Goal: Information Seeking & Learning: Learn about a topic

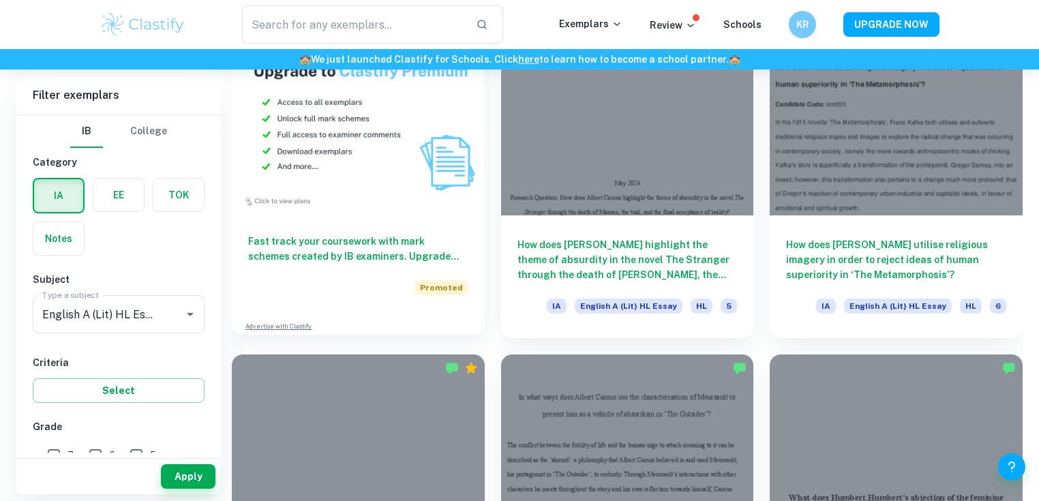
scroll to position [818, 0]
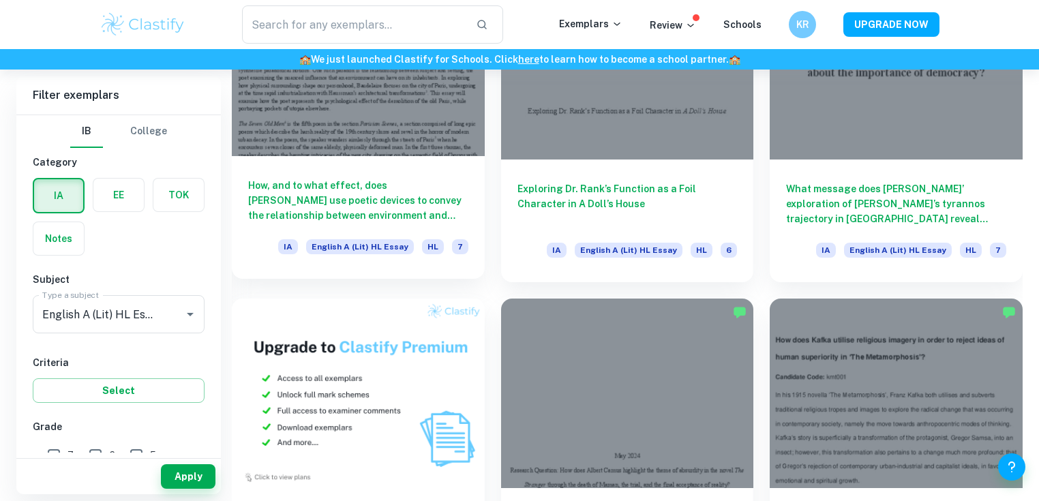
click at [356, 211] on h6 "How, and to what effect, does [PERSON_NAME] use poetic devices to convey the re…" at bounding box center [358, 200] width 220 height 45
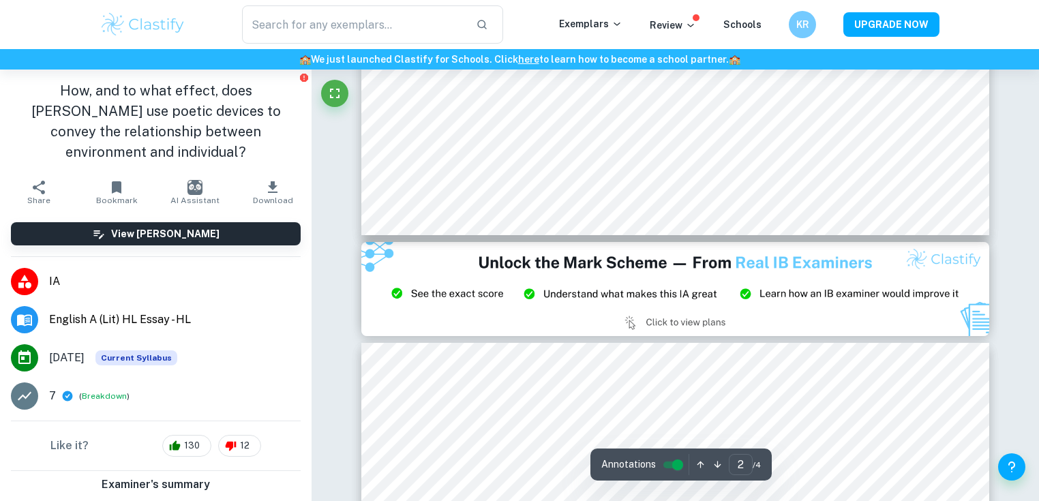
scroll to position [639, 0]
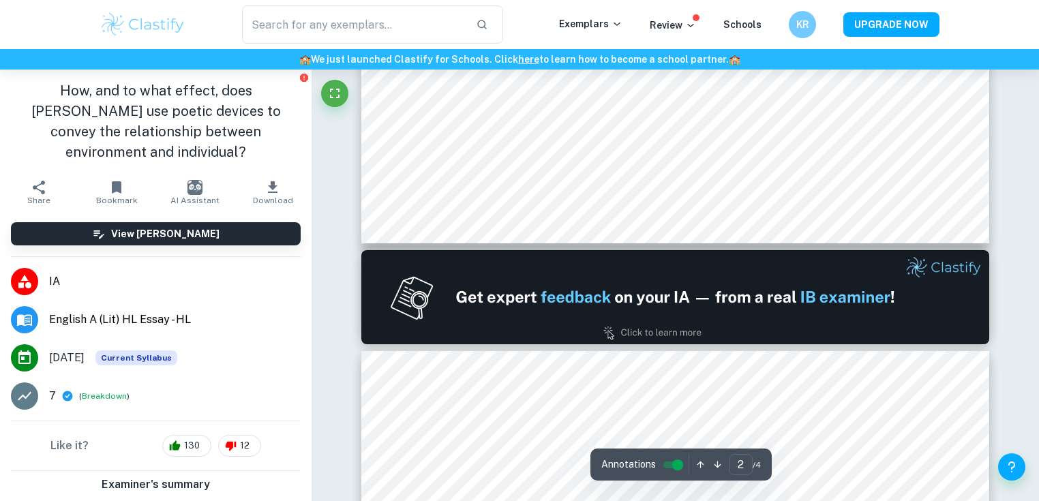
type input "1"
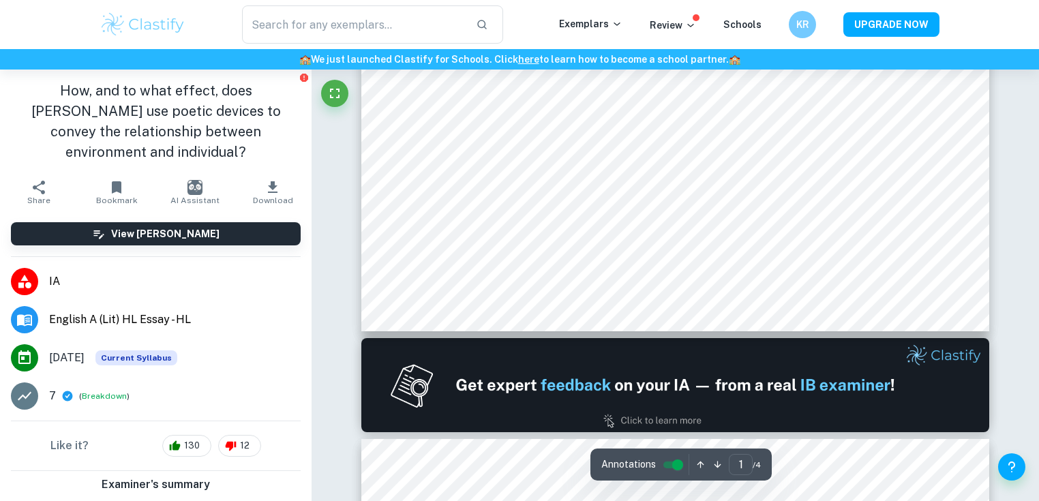
scroll to position [0, 0]
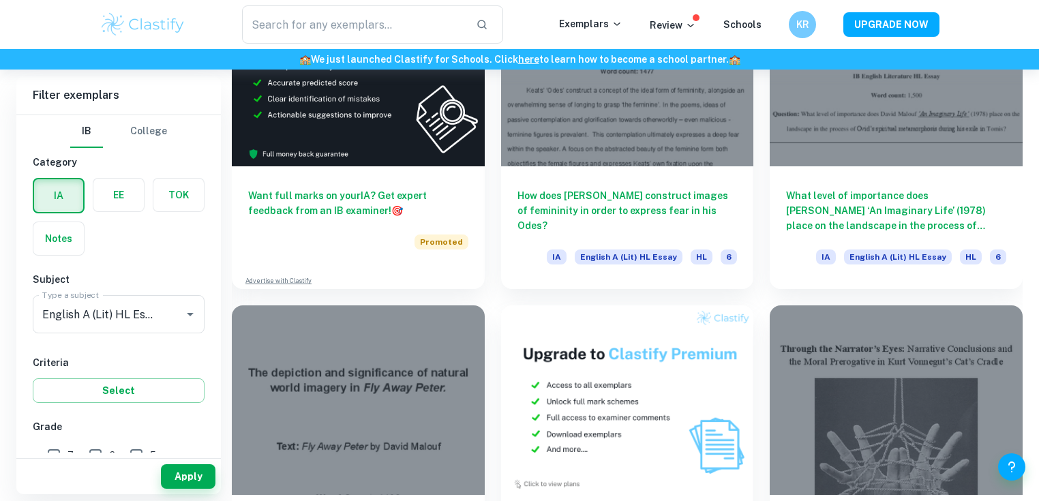
scroll to position [2181, 0]
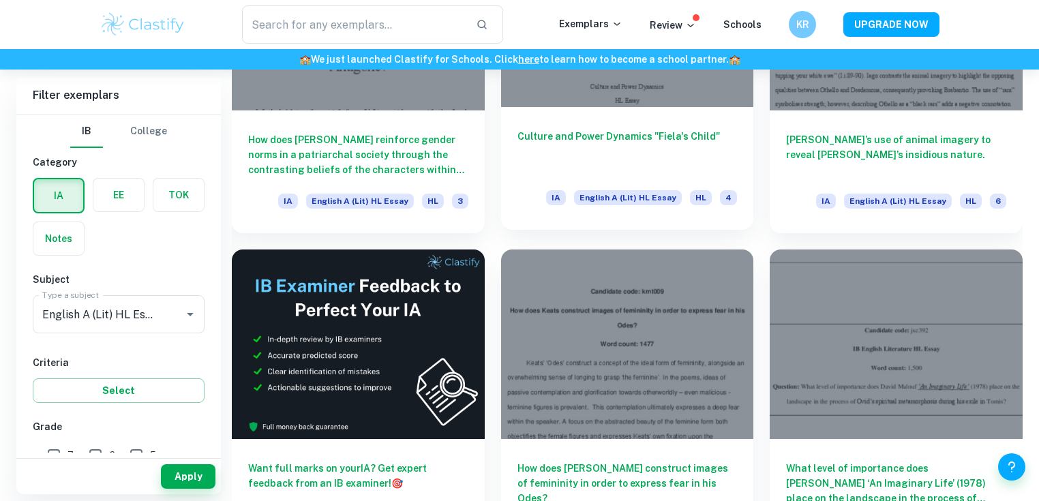
click at [624, 143] on h6 "Culture and Power Dynamics "Fiela's Child"" at bounding box center [627, 151] width 220 height 45
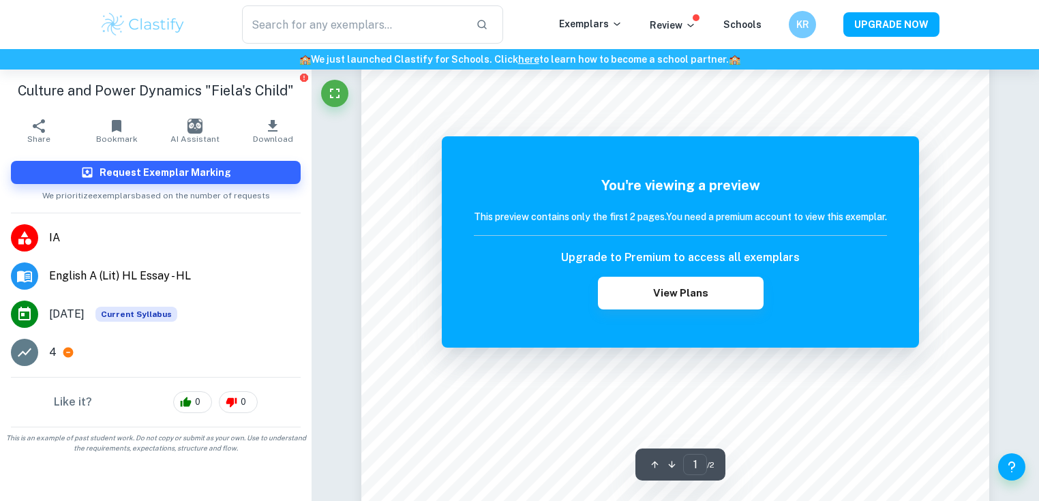
scroll to position [545, 0]
click at [677, 25] on p "Review" at bounding box center [673, 25] width 46 height 15
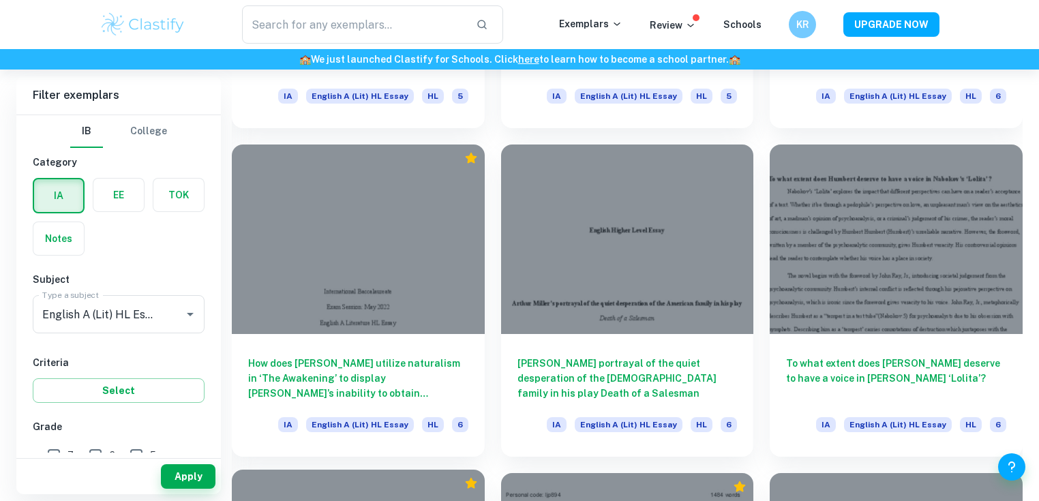
scroll to position [3544, 0]
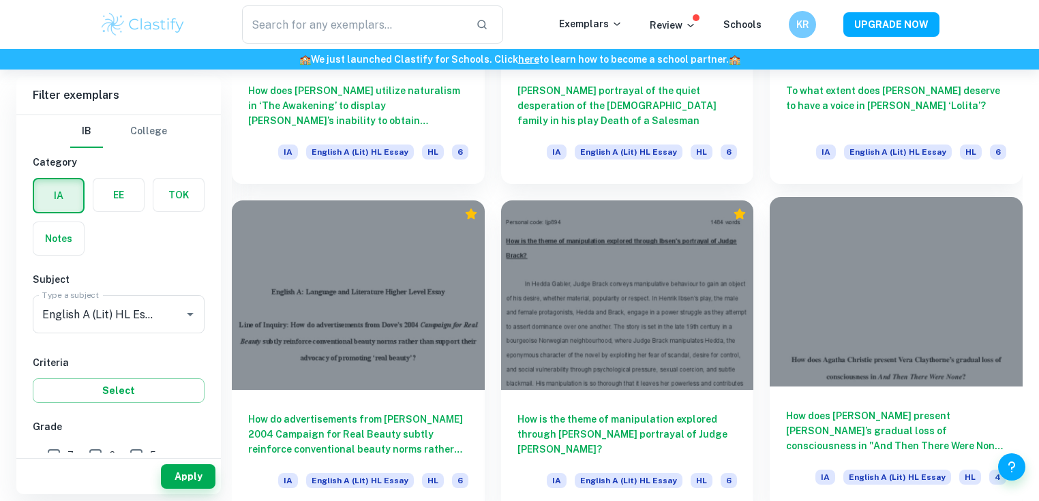
click at [944, 336] on div at bounding box center [895, 291] width 253 height 189
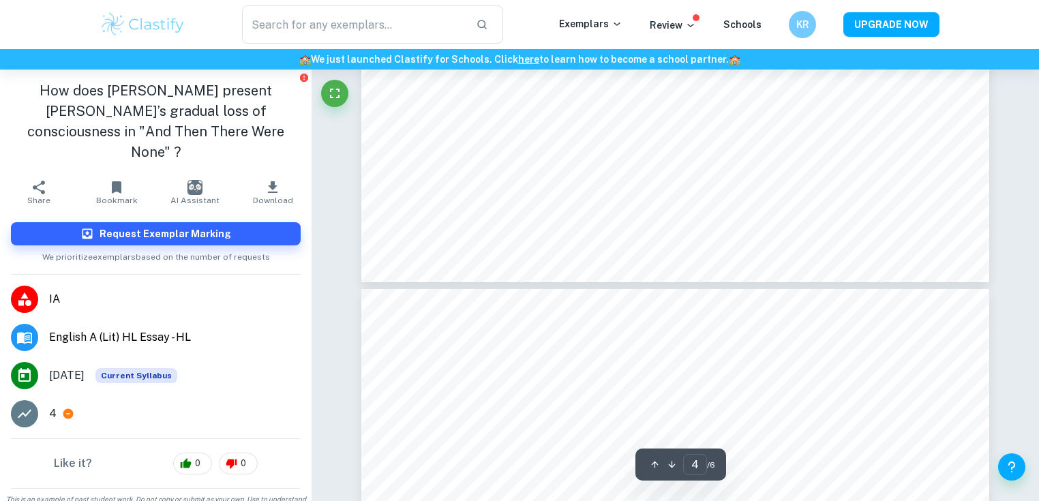
scroll to position [2999, 0]
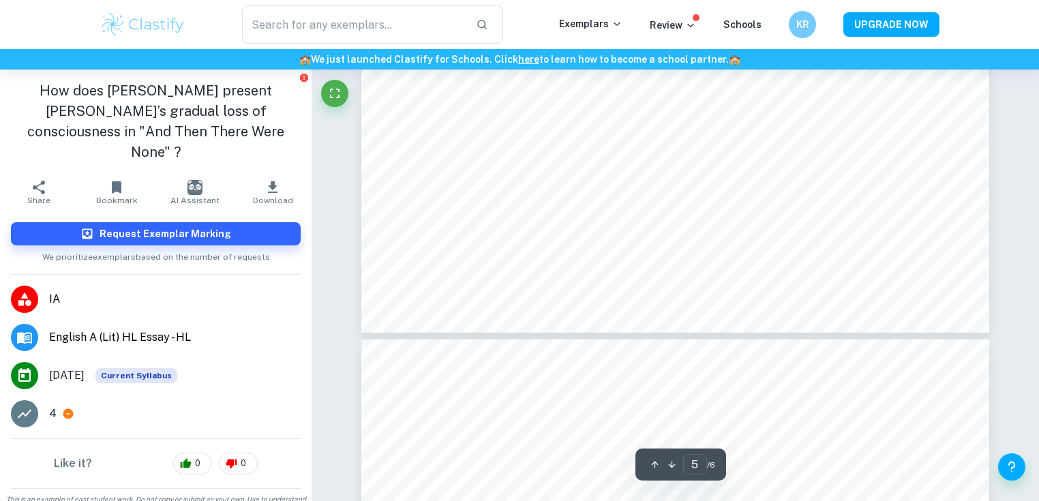
type input "6"
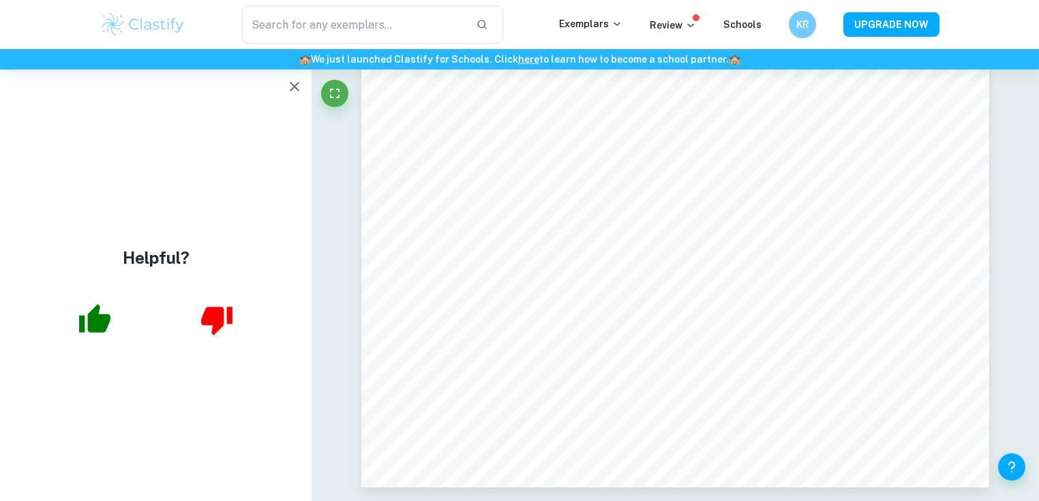
click at [286, 89] on icon "button" at bounding box center [294, 86] width 16 height 16
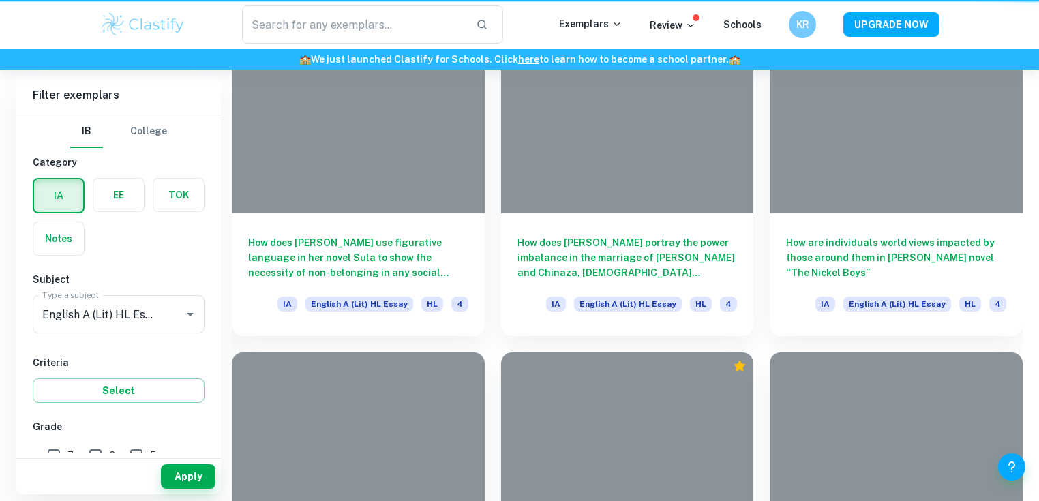
scroll to position [3544, 0]
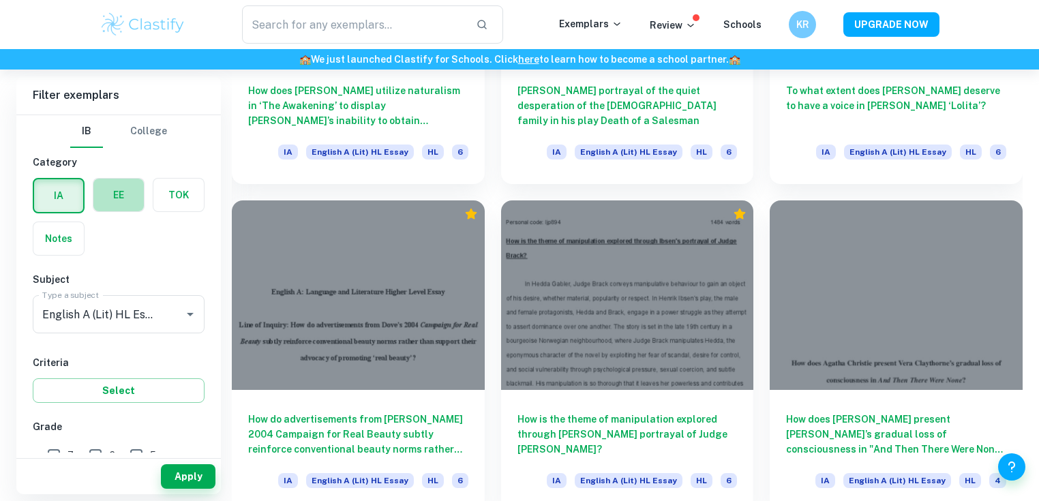
click at [123, 193] on label "button" at bounding box center [118, 195] width 50 height 33
click at [0, 0] on input "radio" at bounding box center [0, 0] width 0 height 0
click at [67, 229] on label "button" at bounding box center [58, 238] width 50 height 33
click at [0, 0] on input "radio" at bounding box center [0, 0] width 0 height 0
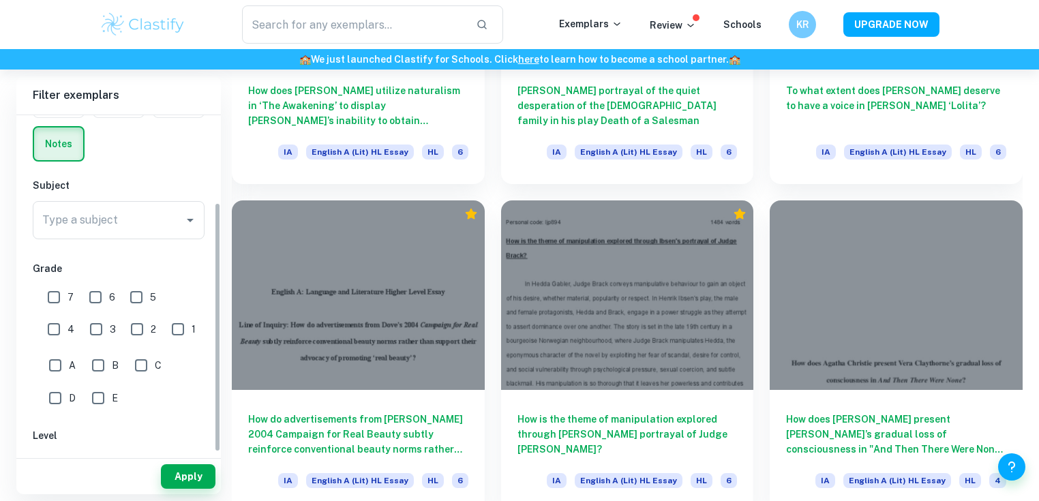
scroll to position [119, 0]
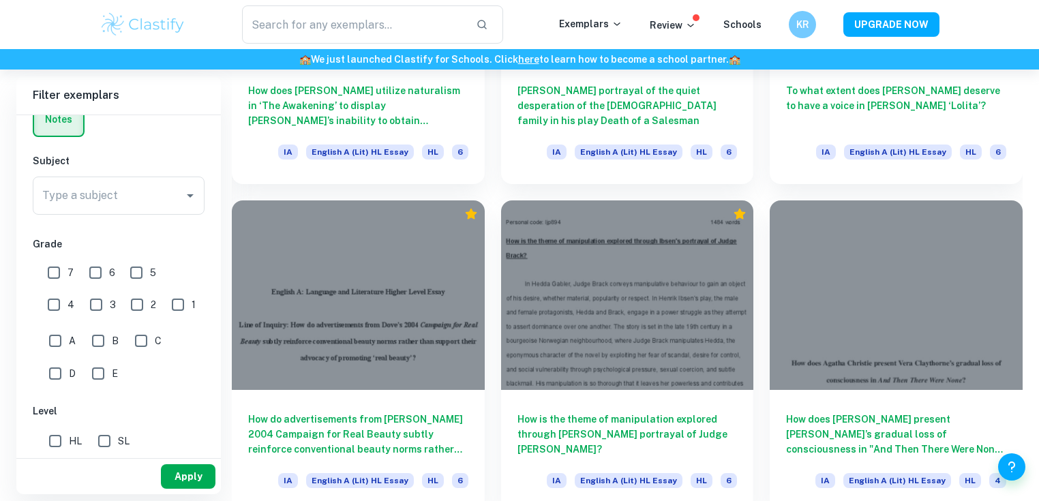
click at [185, 476] on button "Apply" at bounding box center [188, 476] width 55 height 25
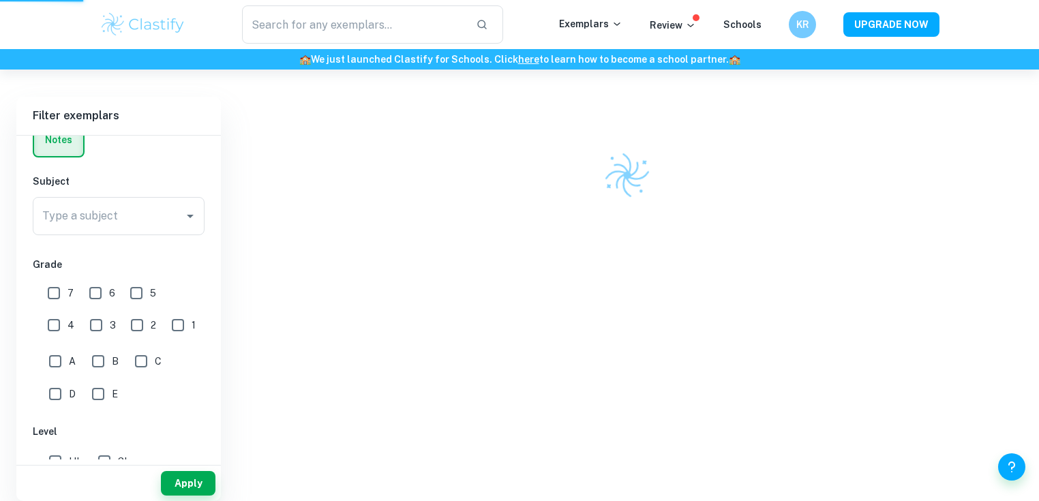
scroll to position [356, 0]
